Goal: Task Accomplishment & Management: Manage account settings

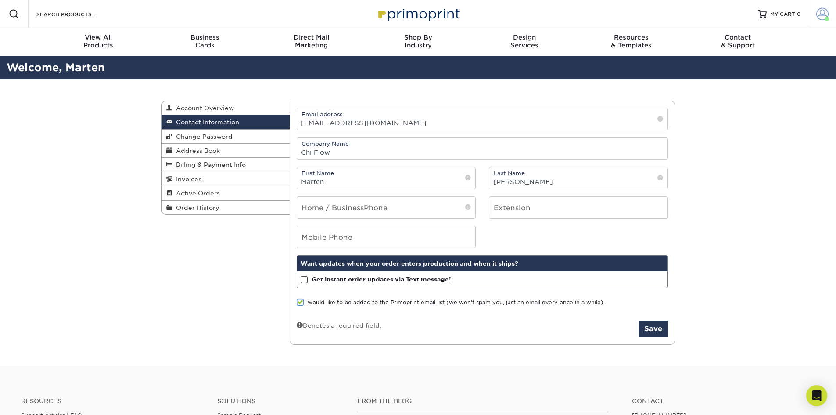
click at [401, 12] on span at bounding box center [822, 14] width 12 height 12
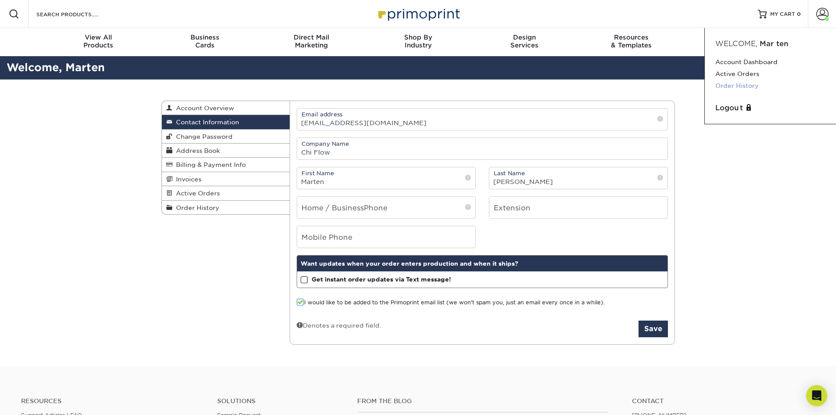
click at [401, 86] on link "Order History" at bounding box center [770, 86] width 110 height 12
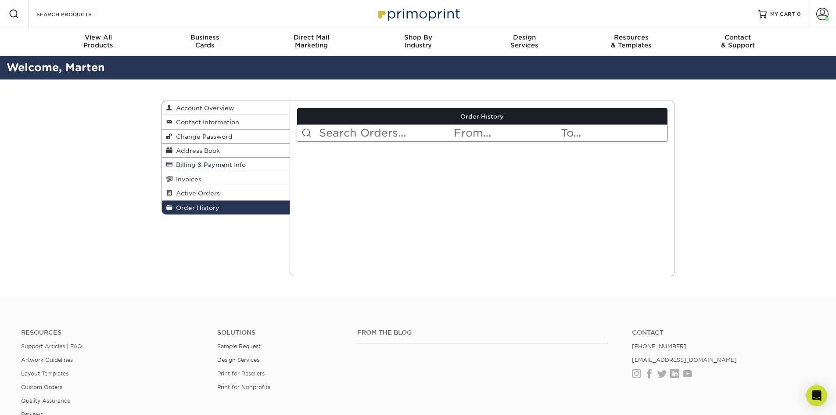
click at [216, 165] on span "Billing & Payment Info" at bounding box center [208, 164] width 73 height 7
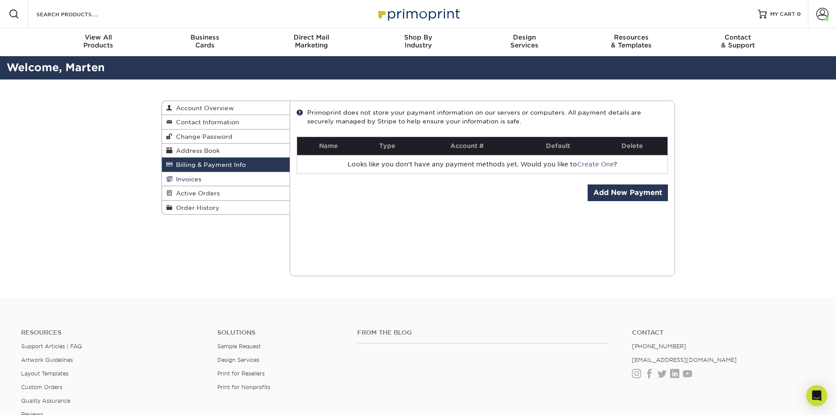
click at [186, 179] on span "Invoices" at bounding box center [186, 178] width 29 height 7
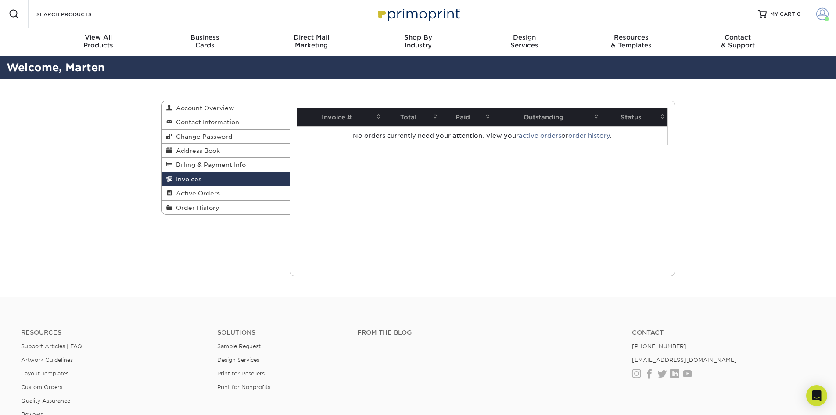
click at [822, 15] on span at bounding box center [822, 14] width 12 height 12
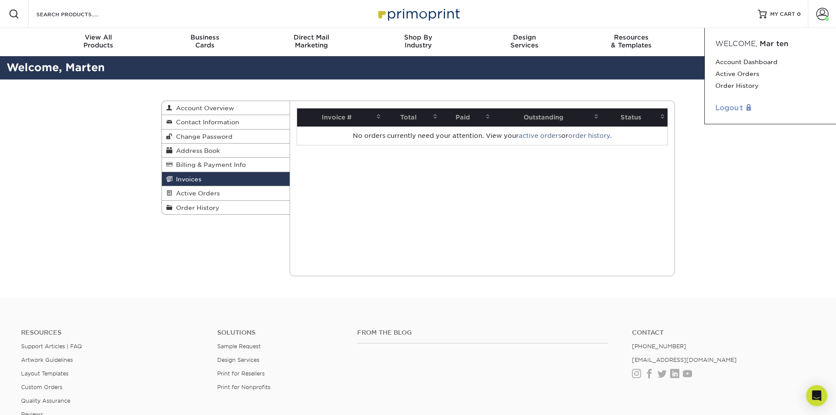
click at [732, 109] on link "Logout" at bounding box center [770, 108] width 110 height 11
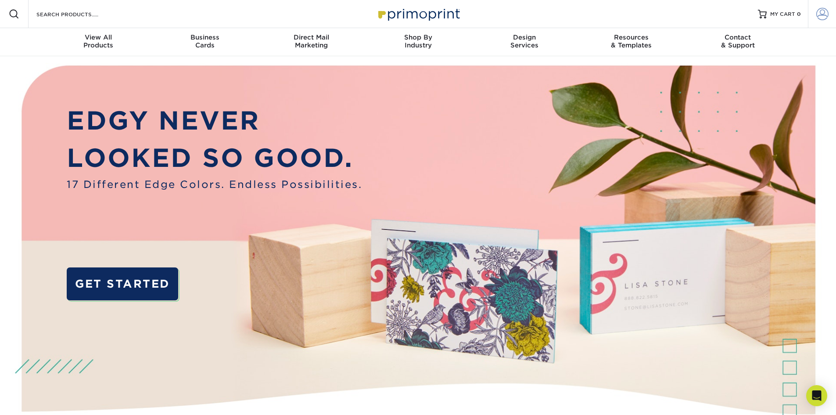
type input "marten@cloud360.io"
click at [821, 10] on span at bounding box center [822, 14] width 12 height 12
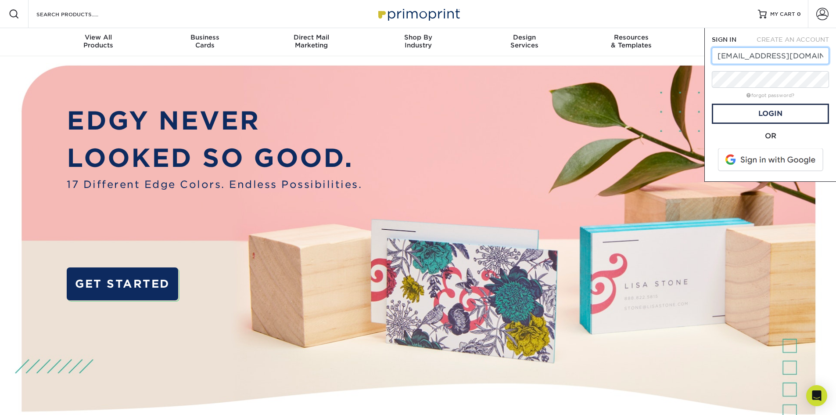
click at [769, 53] on input "marten@cloud360.io" at bounding box center [770, 55] width 117 height 17
click at [724, 115] on link "Login" at bounding box center [770, 114] width 117 height 20
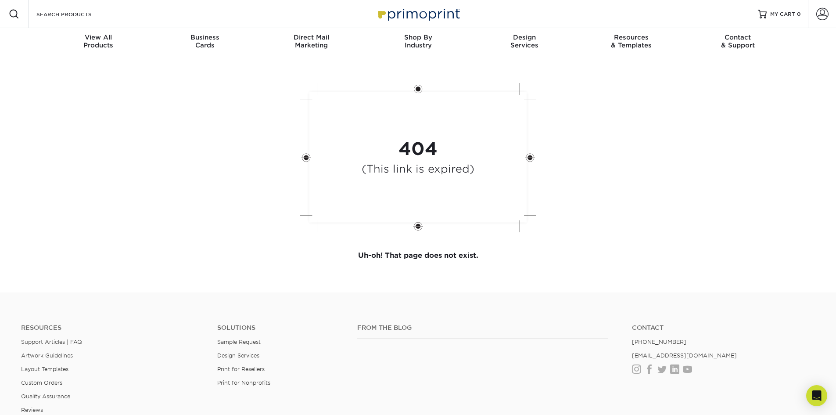
click at [593, 162] on div "404 (This link is expired)" at bounding box center [418, 158] width 526 height 162
click at [825, 11] on span at bounding box center [822, 14] width 12 height 12
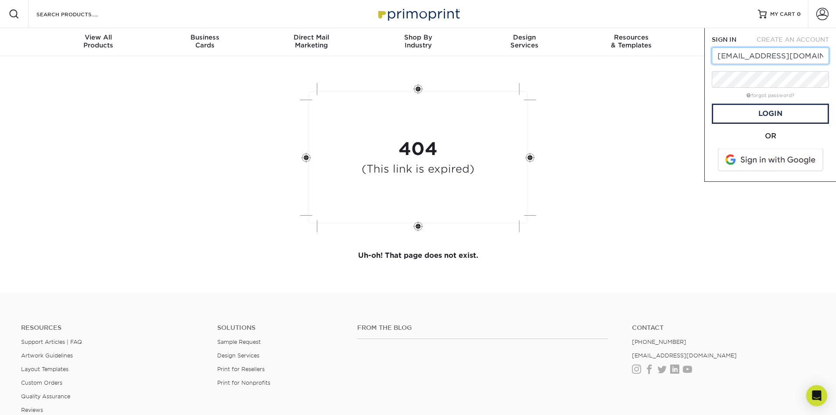
click at [779, 57] on input "[EMAIL_ADDRESS][DOMAIN_NAME]" at bounding box center [770, 55] width 117 height 17
type input "marten@chiflow.io"
click at [781, 111] on link "Login" at bounding box center [770, 114] width 117 height 20
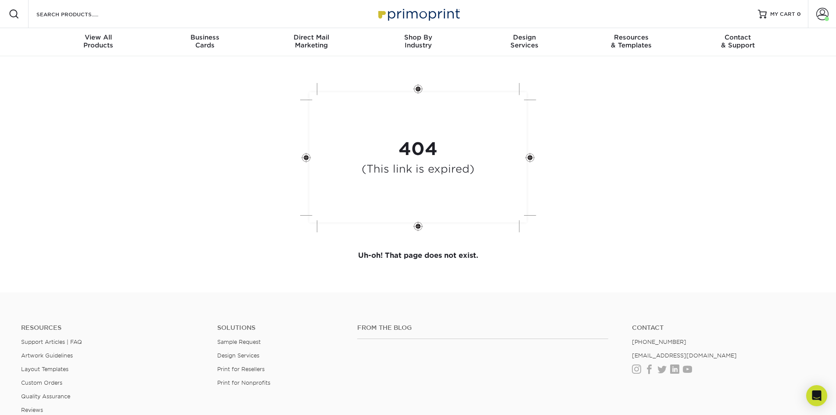
click at [676, 121] on div "404 (This link is expired)" at bounding box center [418, 158] width 526 height 162
click at [101, 36] on span "View All" at bounding box center [98, 37] width 107 height 8
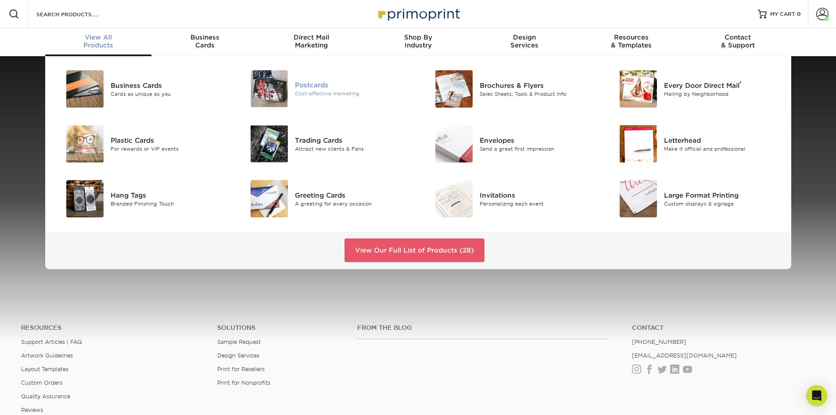
click at [297, 88] on div "Postcards" at bounding box center [353, 85] width 116 height 10
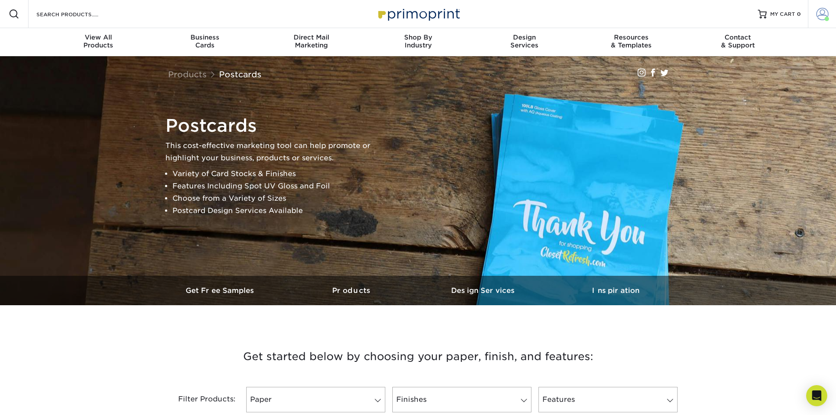
click at [827, 12] on span at bounding box center [822, 14] width 12 height 12
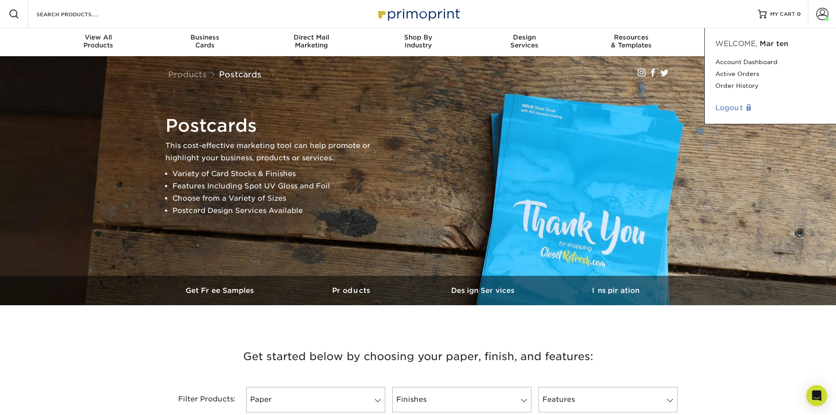
click at [726, 106] on link "Logout" at bounding box center [770, 108] width 110 height 11
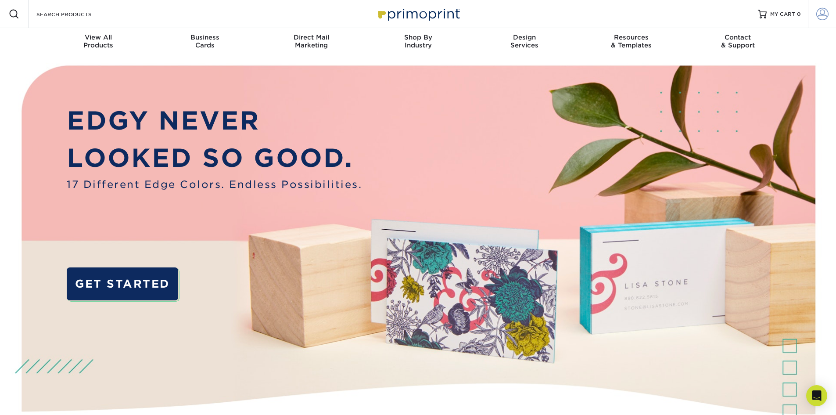
type input "[EMAIL_ADDRESS][DOMAIN_NAME]"
click at [823, 11] on span at bounding box center [822, 14] width 12 height 12
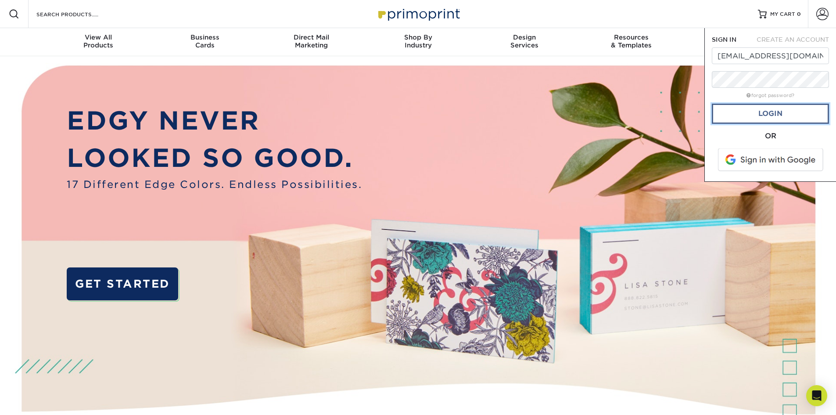
click at [773, 111] on link "Login" at bounding box center [770, 114] width 117 height 20
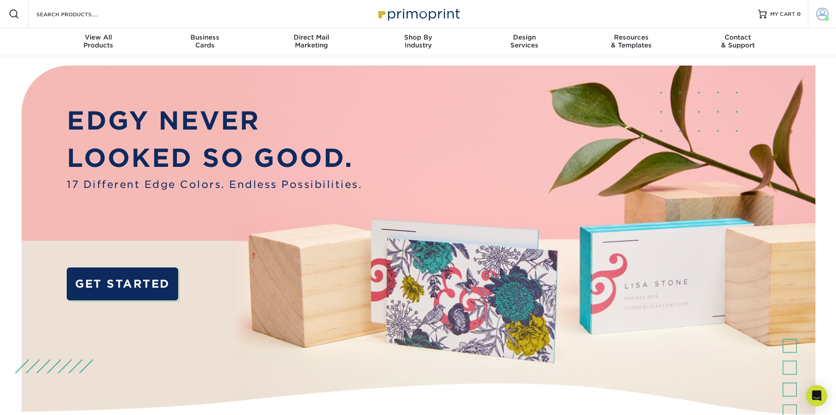
click at [821, 11] on span at bounding box center [822, 14] width 12 height 12
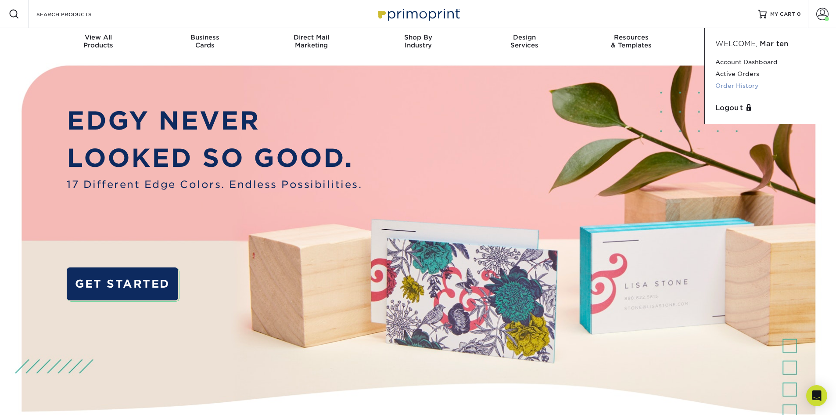
click at [741, 84] on link "Order History" at bounding box center [770, 86] width 110 height 12
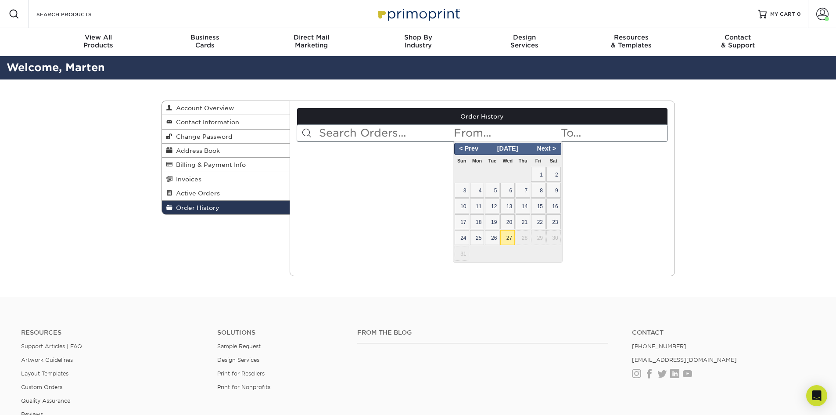
click at [478, 134] on input "text" at bounding box center [506, 133] width 107 height 17
click at [139, 157] on div "Order History Account Overview Contact Information Change Password Address Book…" at bounding box center [418, 188] width 836 height 218
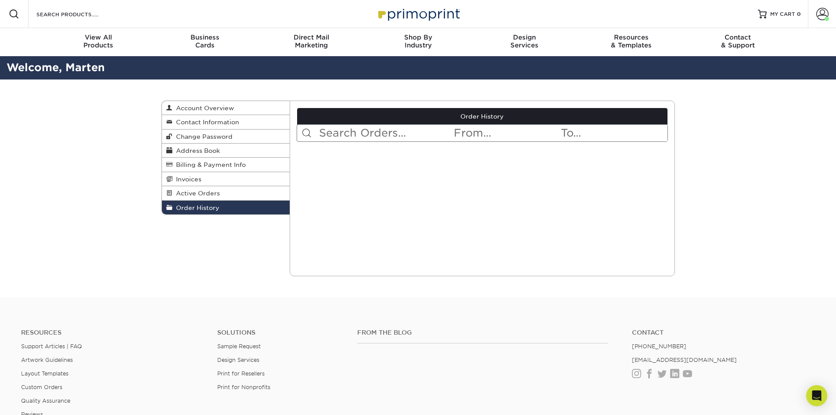
scroll to position [132, 0]
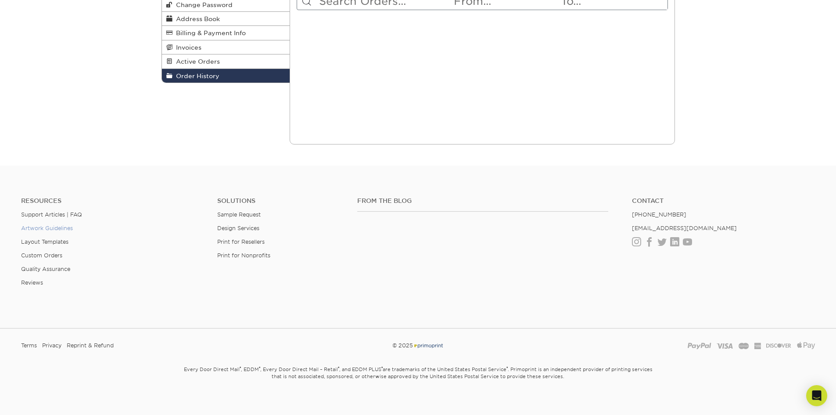
click at [36, 227] on link "Artwork Guidelines" at bounding box center [47, 228] width 52 height 7
